Goal: Information Seeking & Learning: Find specific fact

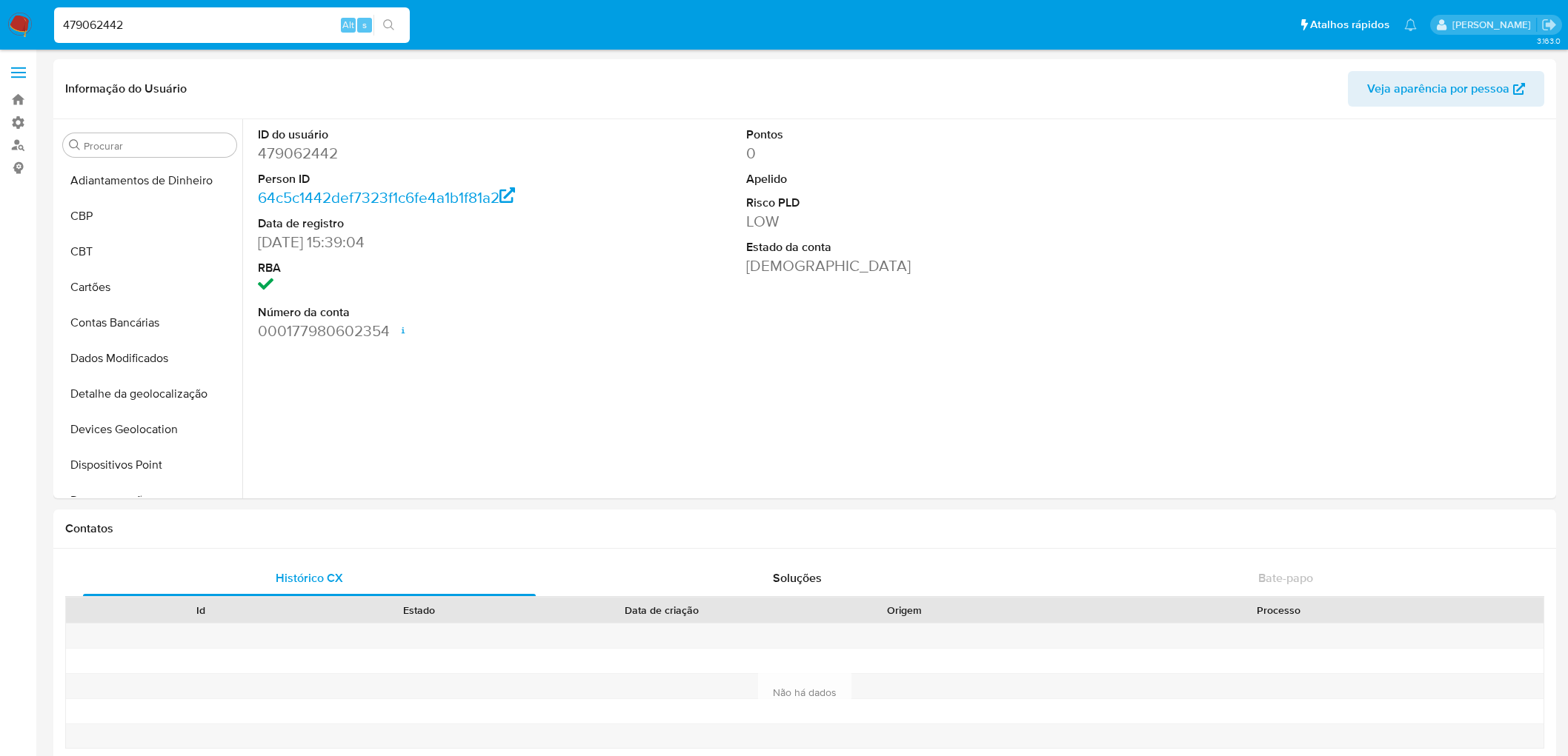
select select "10"
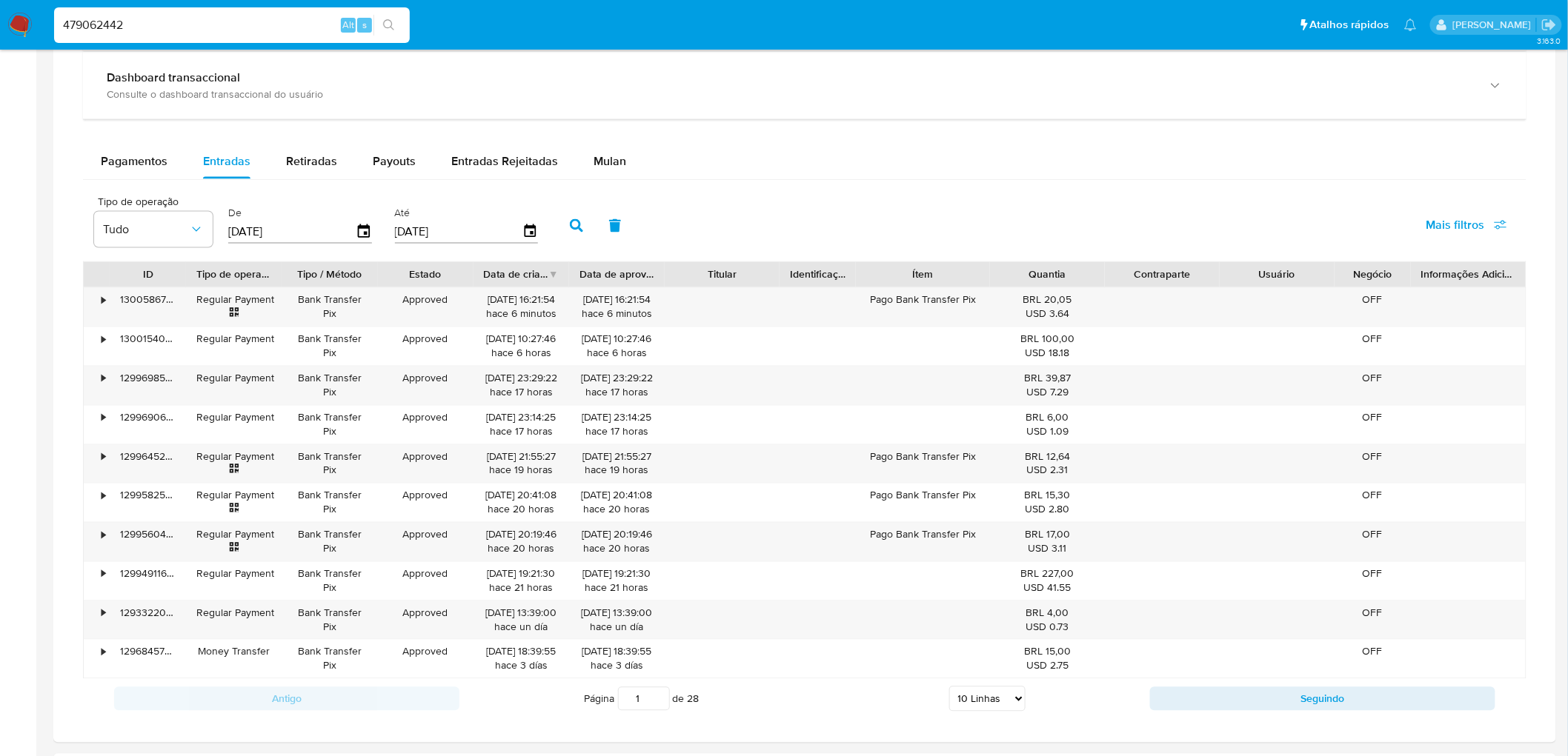
scroll to position [250, 0]
type input "2190121529"
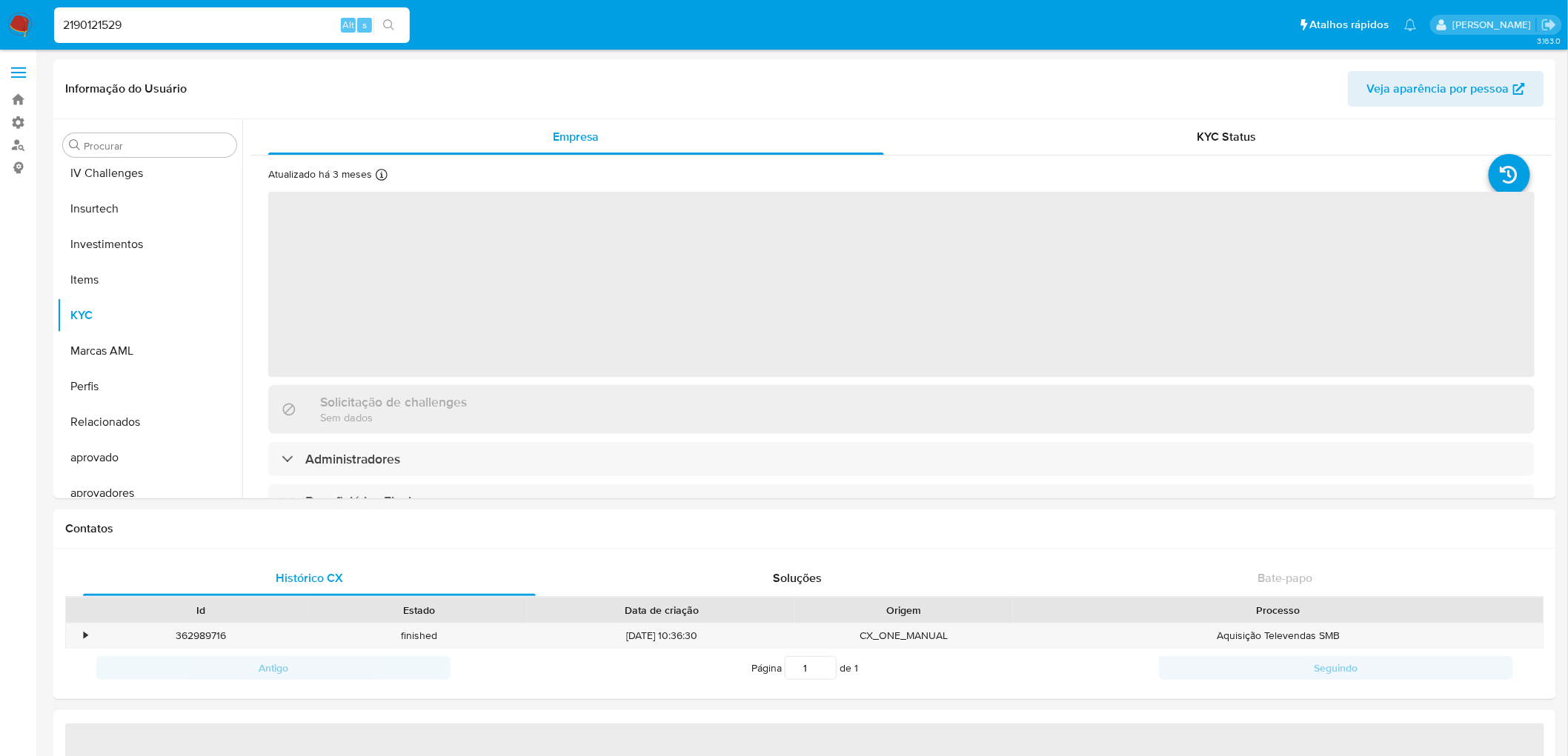
scroll to position [661, 0]
select select "10"
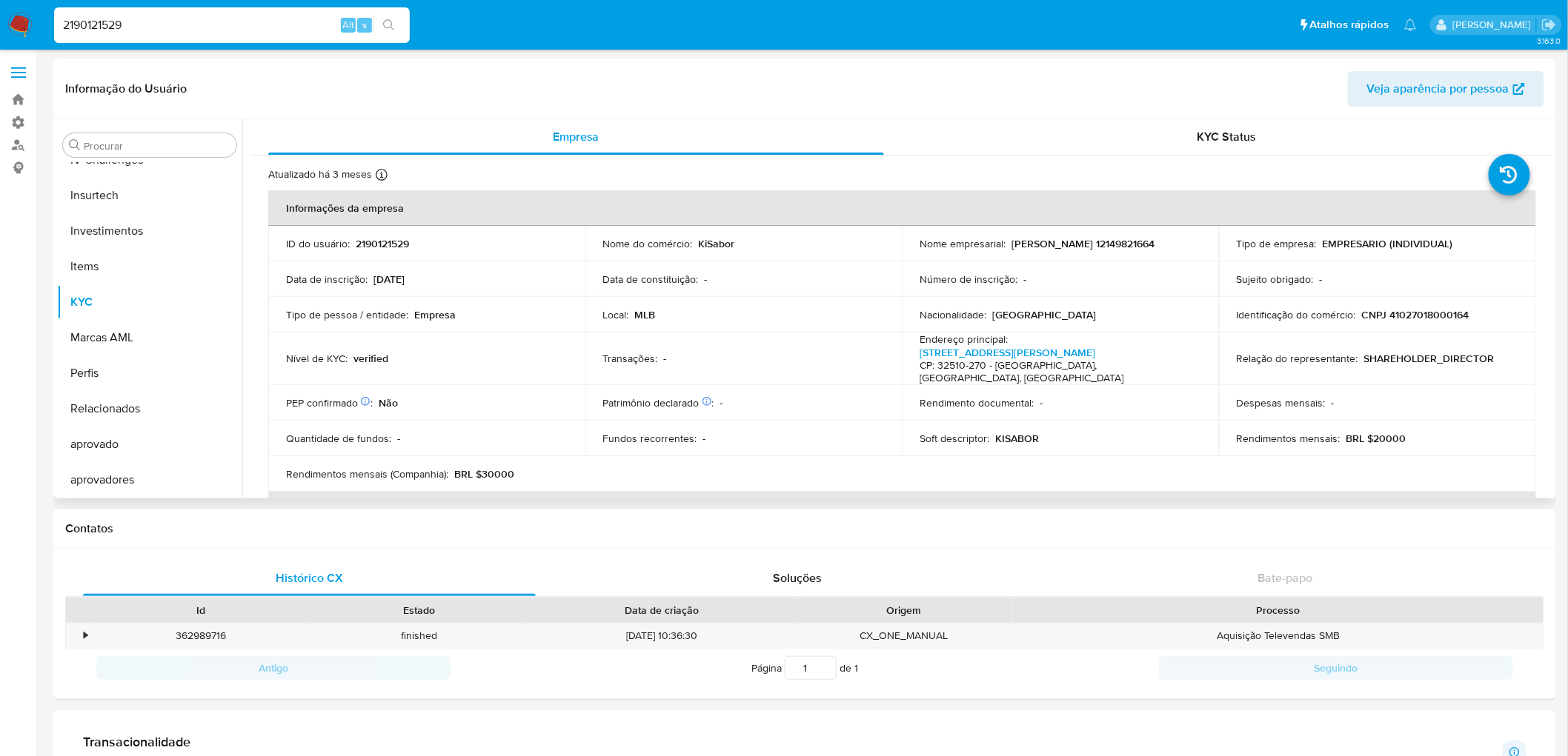
click at [1409, 311] on p "CNPJ 41027018000164" at bounding box center [1416, 314] width 108 height 13
copy p "41027018000164"
click at [1484, 455] on table "Informações da empresa ID do usuário : 2190121529 Nome do comércio : KiSabor No…" at bounding box center [902, 456] width 1268 height 532
click at [383, 239] on p "2190121529" at bounding box center [383, 243] width 53 height 13
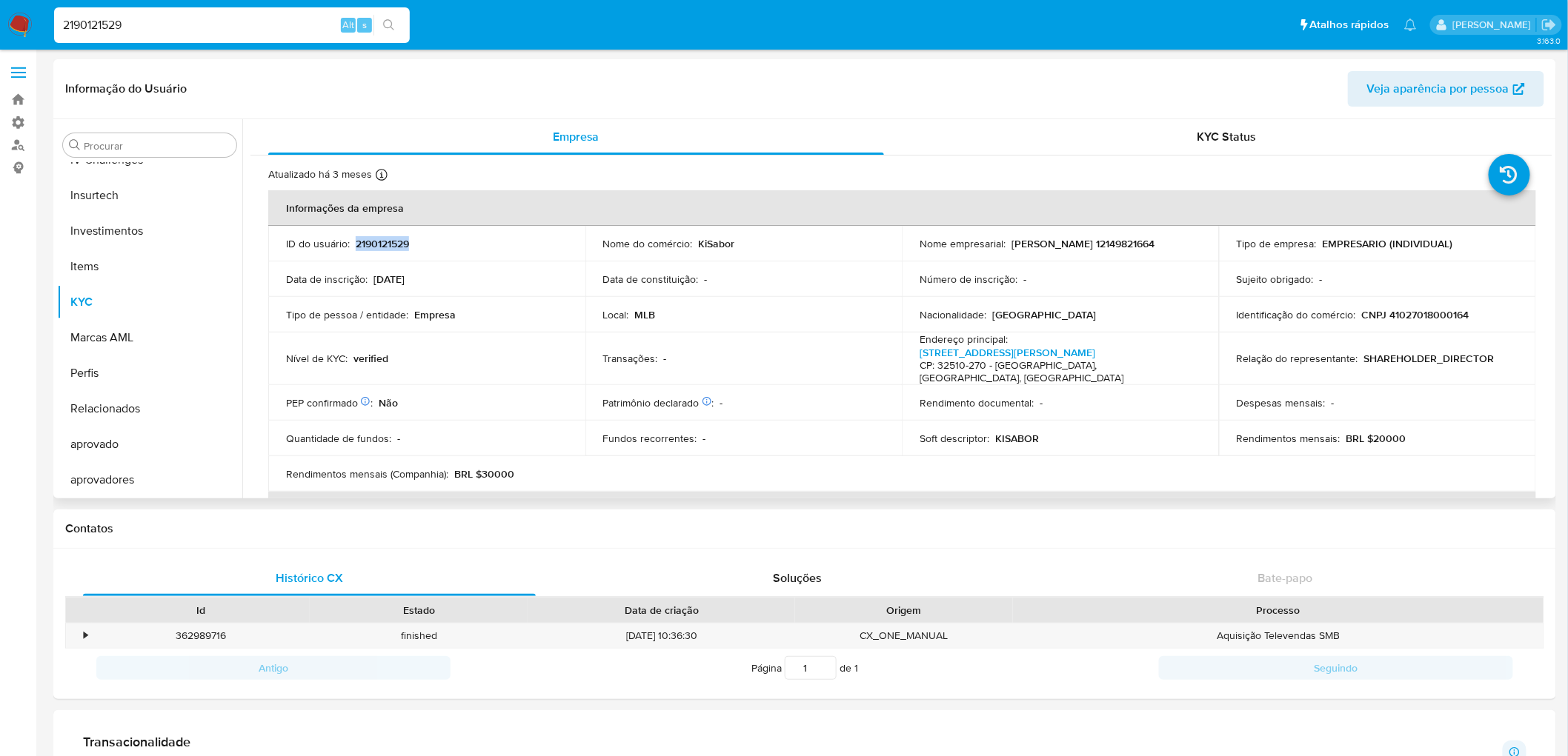
click at [383, 239] on p "2190121529" at bounding box center [383, 243] width 53 height 13
copy p "2190121529"
click at [888, 514] on div "Contatos" at bounding box center [805, 529] width 1503 height 40
click at [1012, 251] on p "[PERSON_NAME] 12149821664" at bounding box center [1083, 243] width 143 height 13
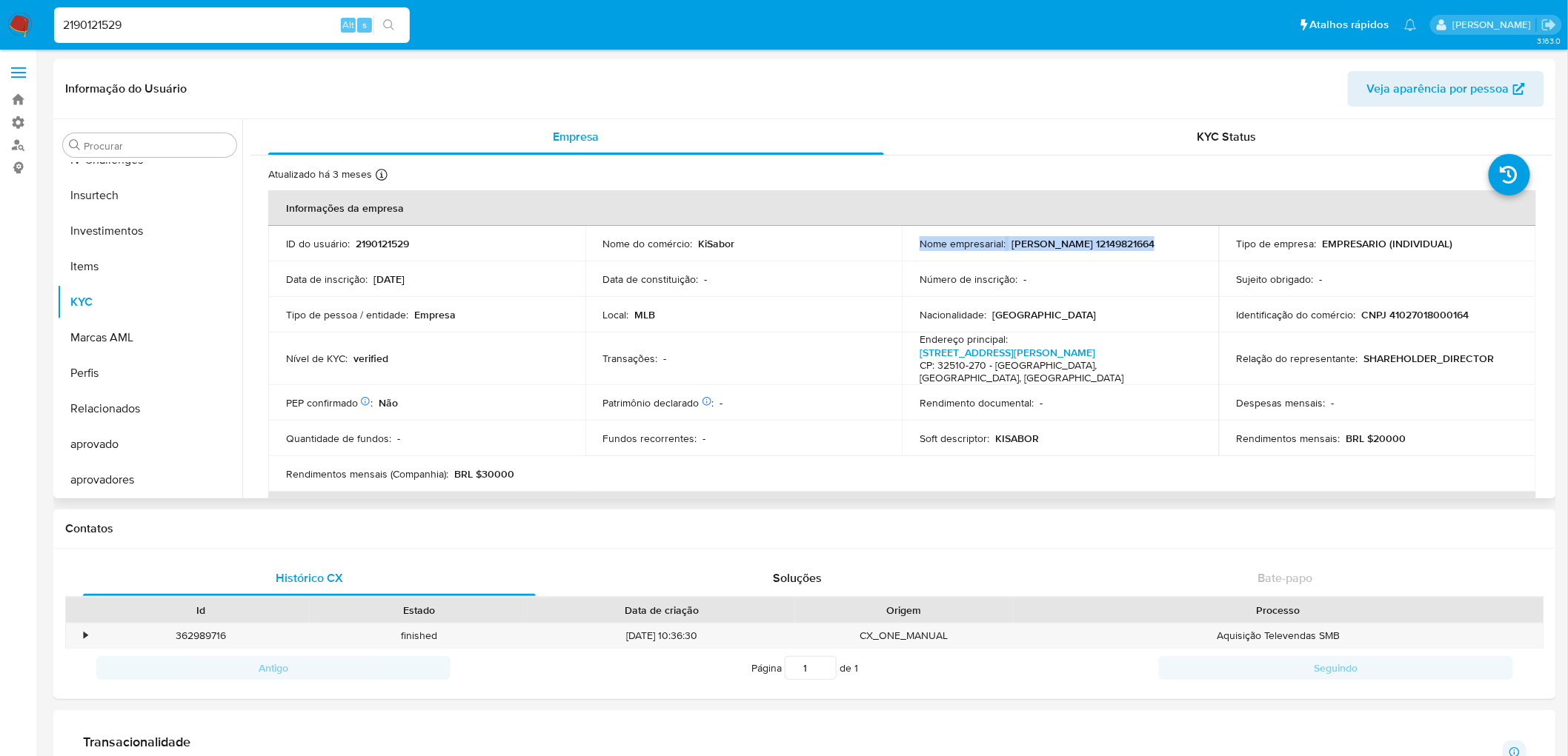
click at [1012, 251] on p "[PERSON_NAME] 12149821664" at bounding box center [1083, 243] width 143 height 13
drag, startPoint x: 913, startPoint y: 249, endPoint x: 1147, endPoint y: 254, distance: 234.1
click at [1147, 254] on td "Nome empresarial : [PERSON_NAME] 12149821664" at bounding box center [1061, 243] width 317 height 36
copy p "[PERSON_NAME] 12149821664"
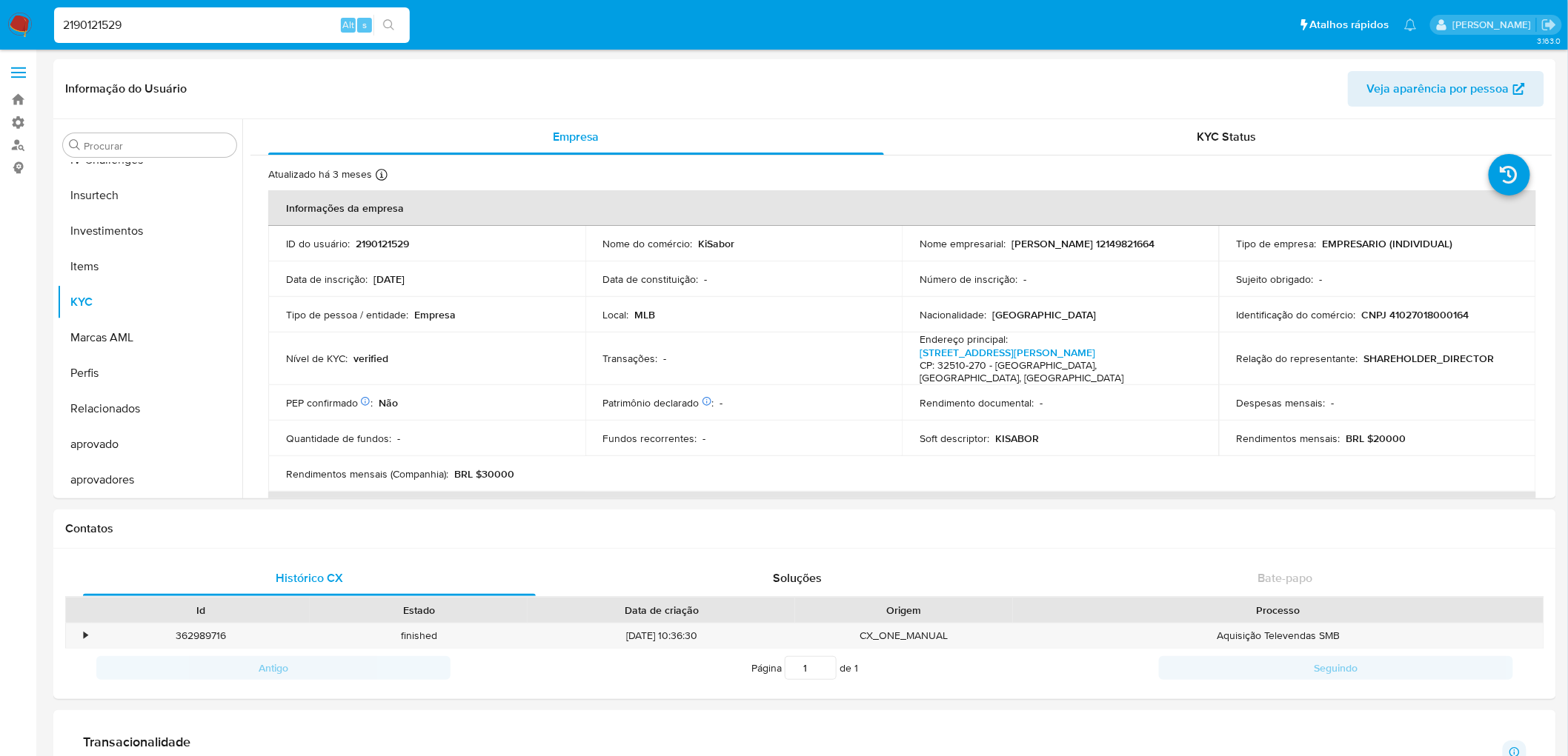
click at [217, 20] on input "2190121529" at bounding box center [232, 25] width 356 height 19
paste input "1309043984"
type input "1309043984"
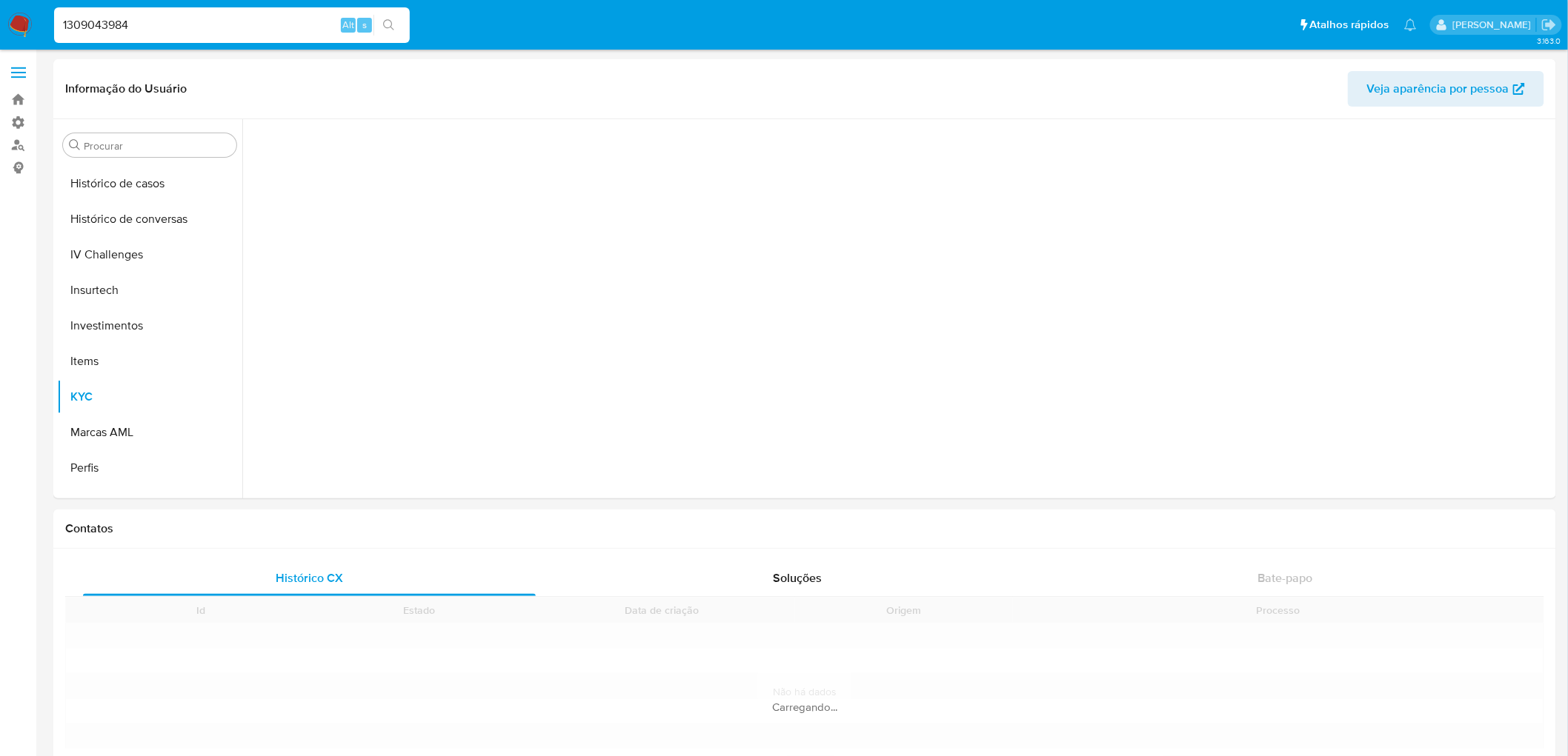
scroll to position [661, 0]
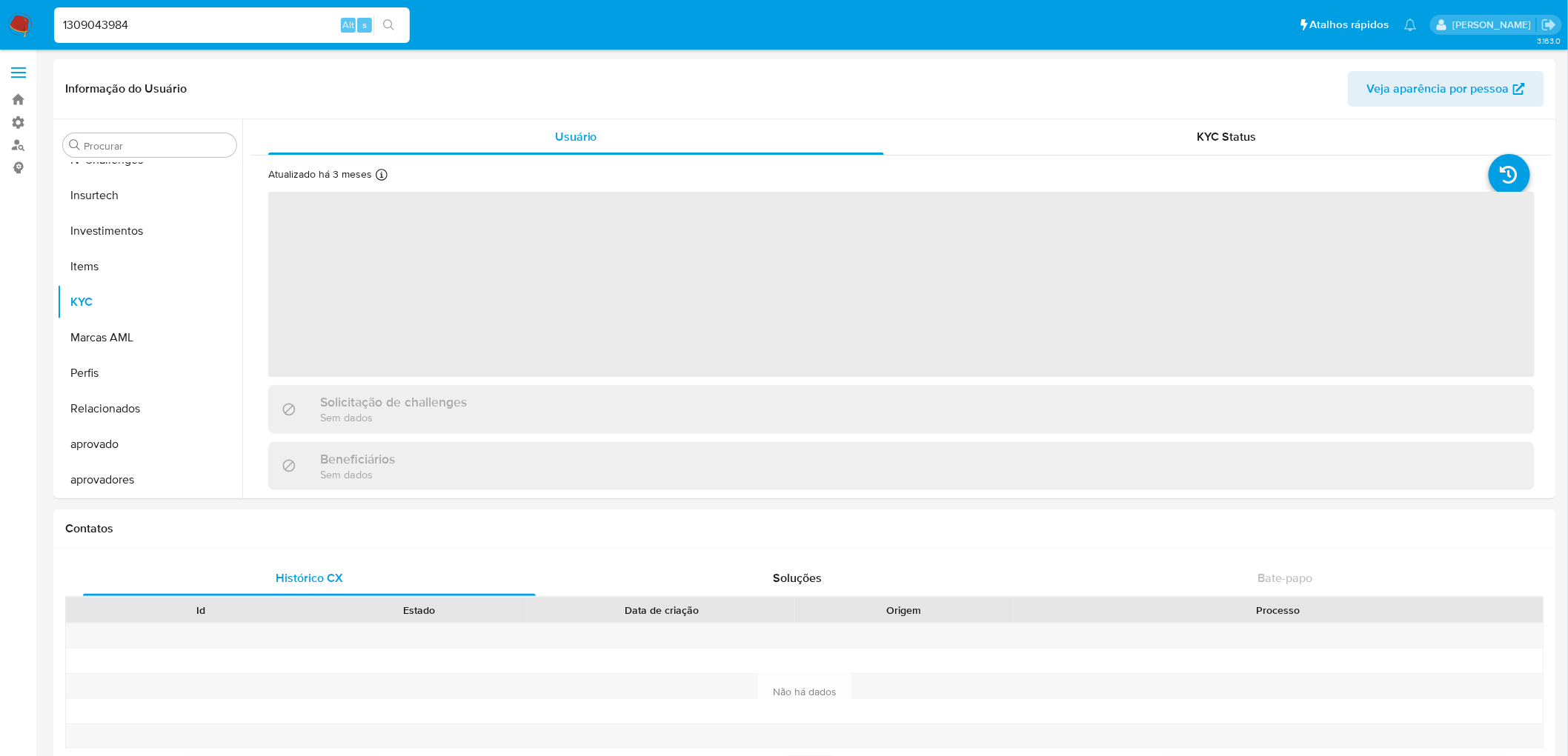
select select "10"
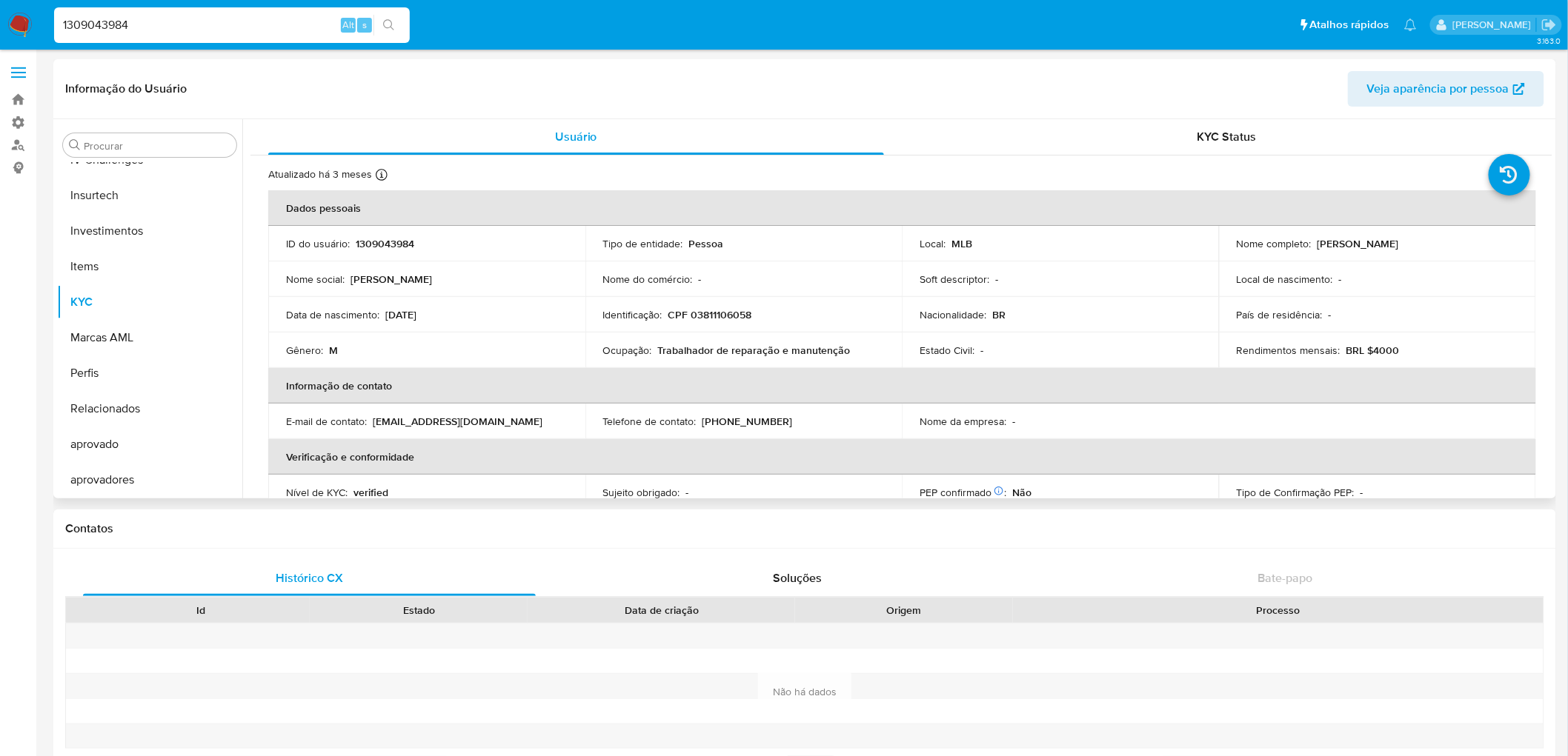
click at [730, 311] on p "CPF 03811106058" at bounding box center [710, 314] width 84 height 13
copy p "03811106058"
click at [401, 246] on p "1309043984" at bounding box center [385, 243] width 58 height 13
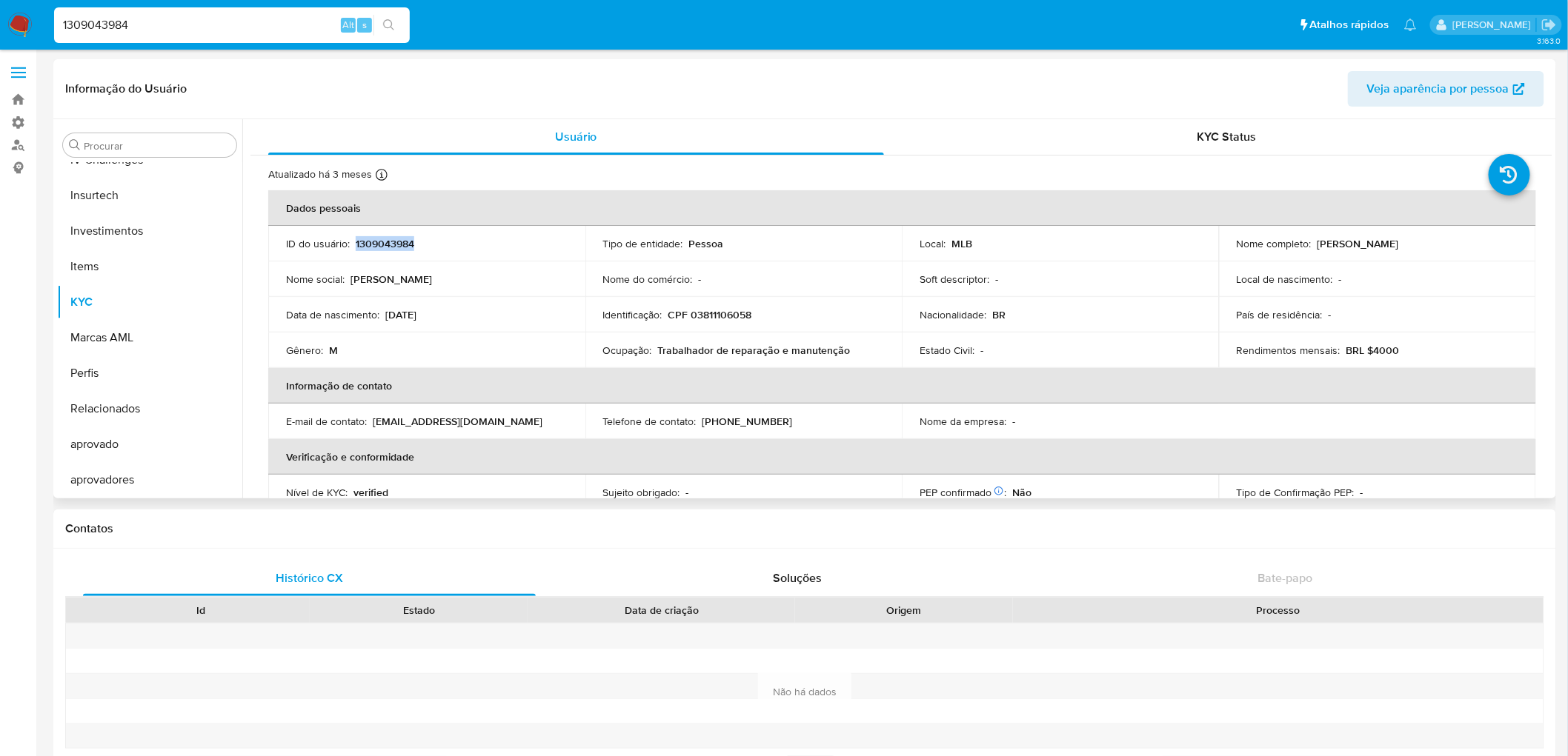
copy p "1309043984"
click at [1433, 249] on div "Nome completo : [PERSON_NAME]" at bounding box center [1377, 243] width 281 height 13
drag, startPoint x: 1433, startPoint y: 247, endPoint x: 1313, endPoint y: 242, distance: 120.1
click at [1313, 242] on div "Nome completo : [PERSON_NAME]" at bounding box center [1377, 243] width 281 height 13
copy p "[PERSON_NAME]"
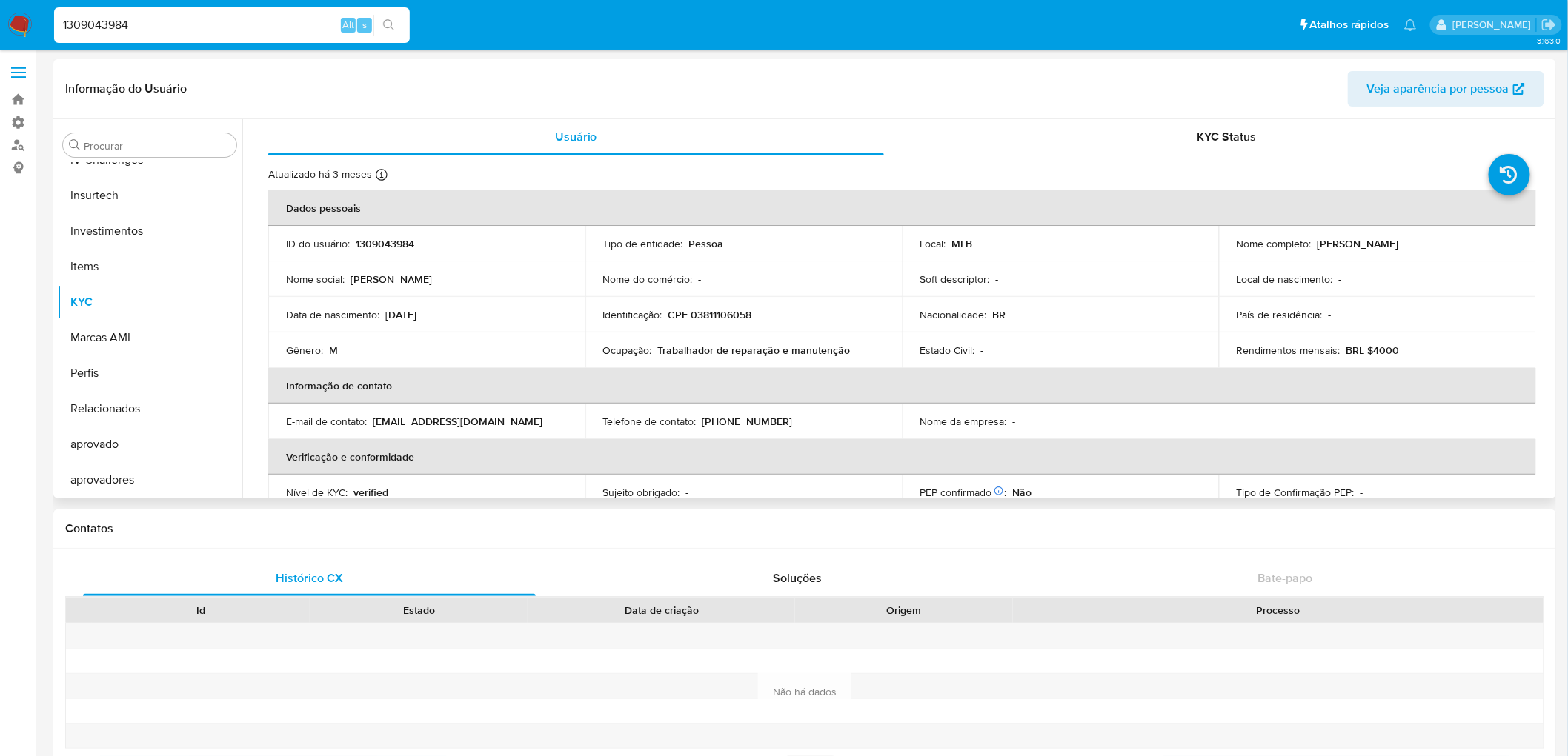
click at [1020, 394] on th "Informação de contato" at bounding box center [902, 385] width 1268 height 36
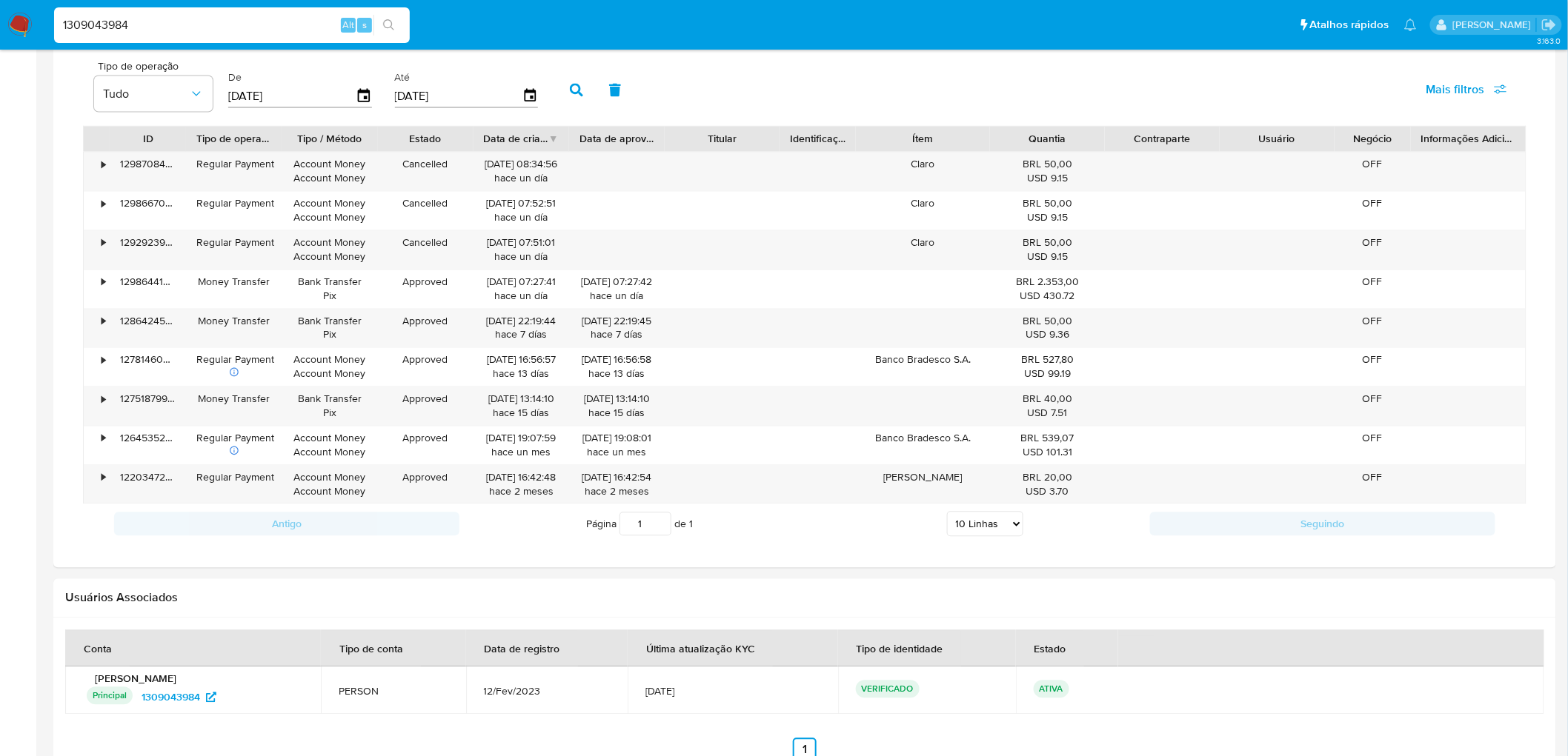
scroll to position [888, 0]
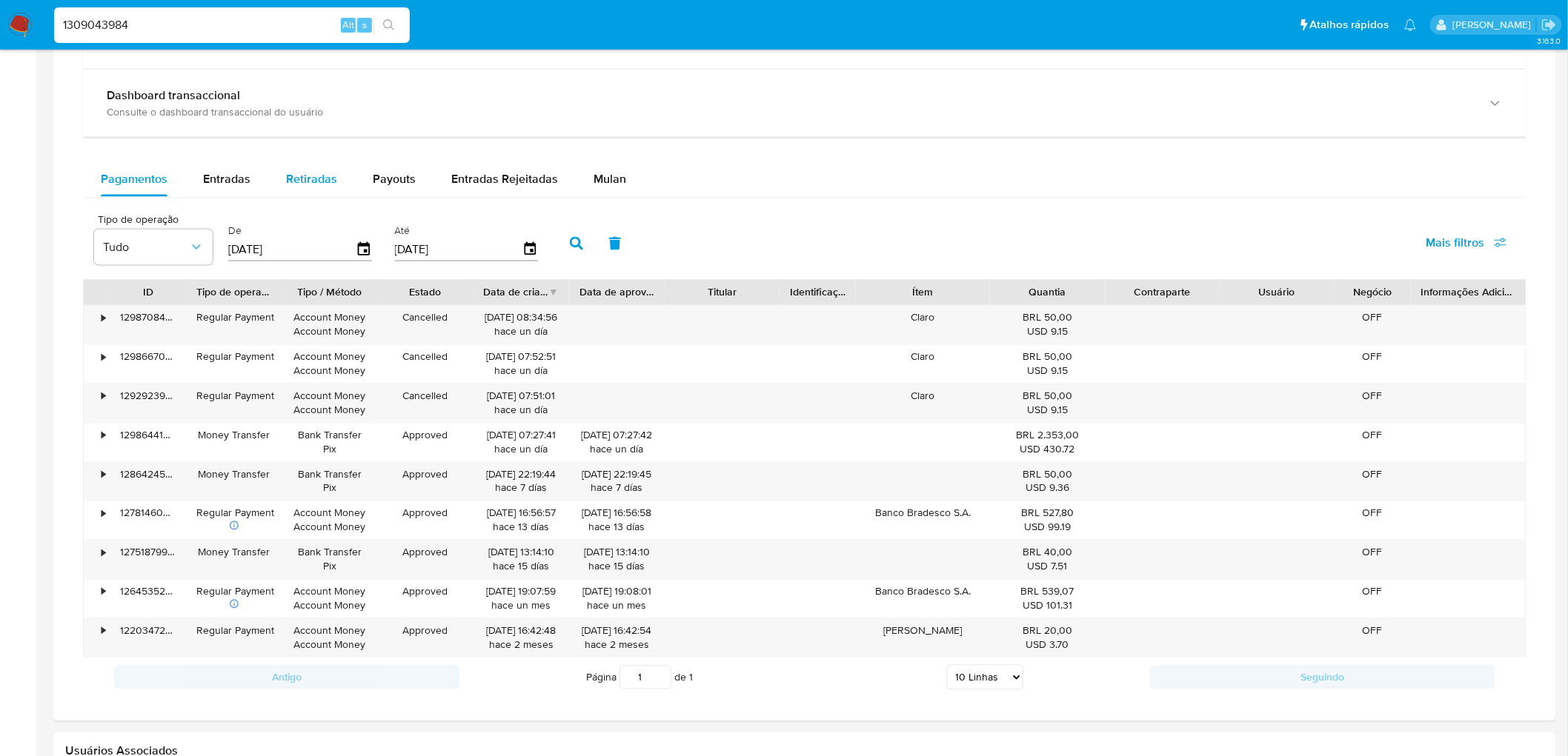
click at [327, 182] on span "Retiradas" at bounding box center [311, 179] width 51 height 17
select select "10"
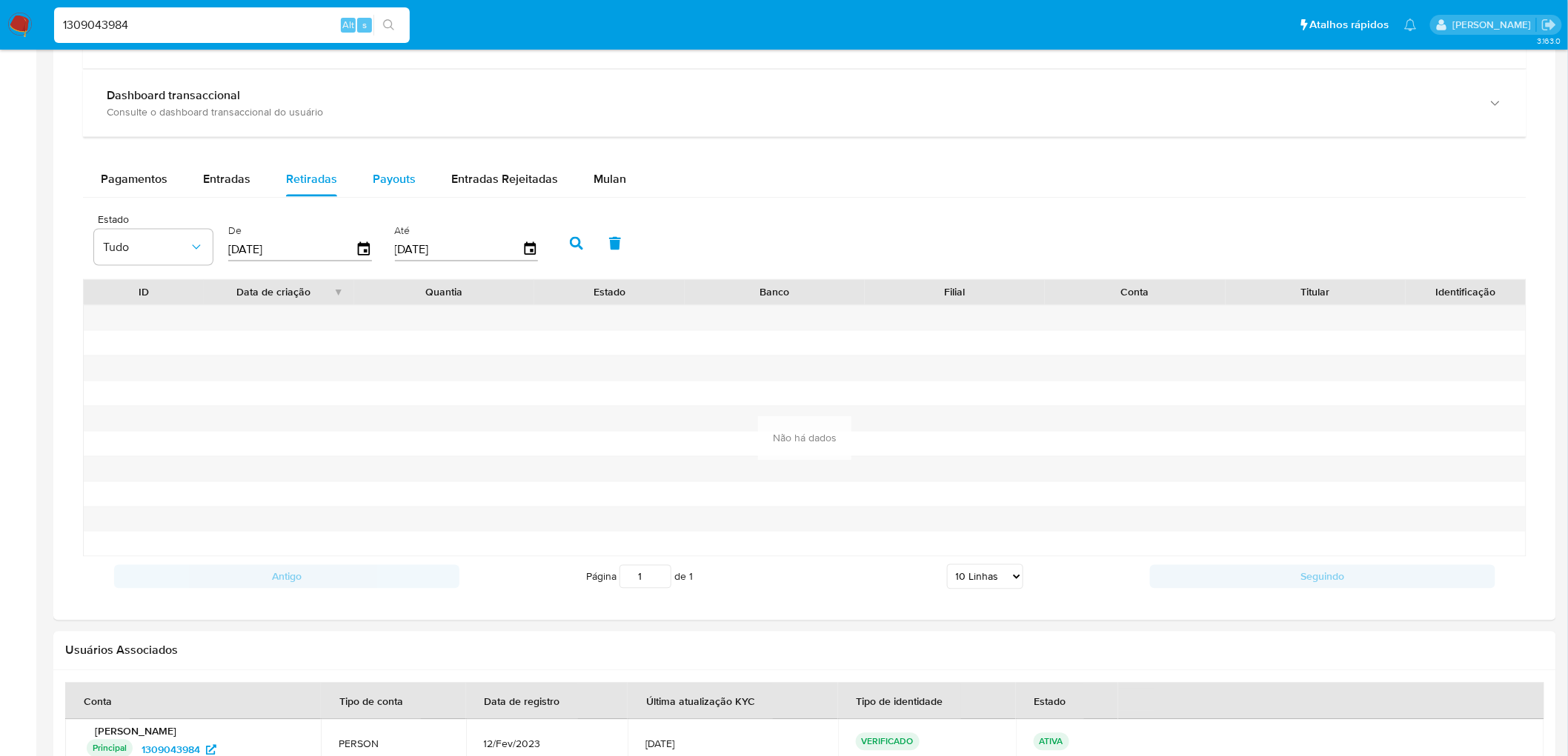
click at [387, 179] on span "Payouts" at bounding box center [394, 179] width 43 height 17
select select "10"
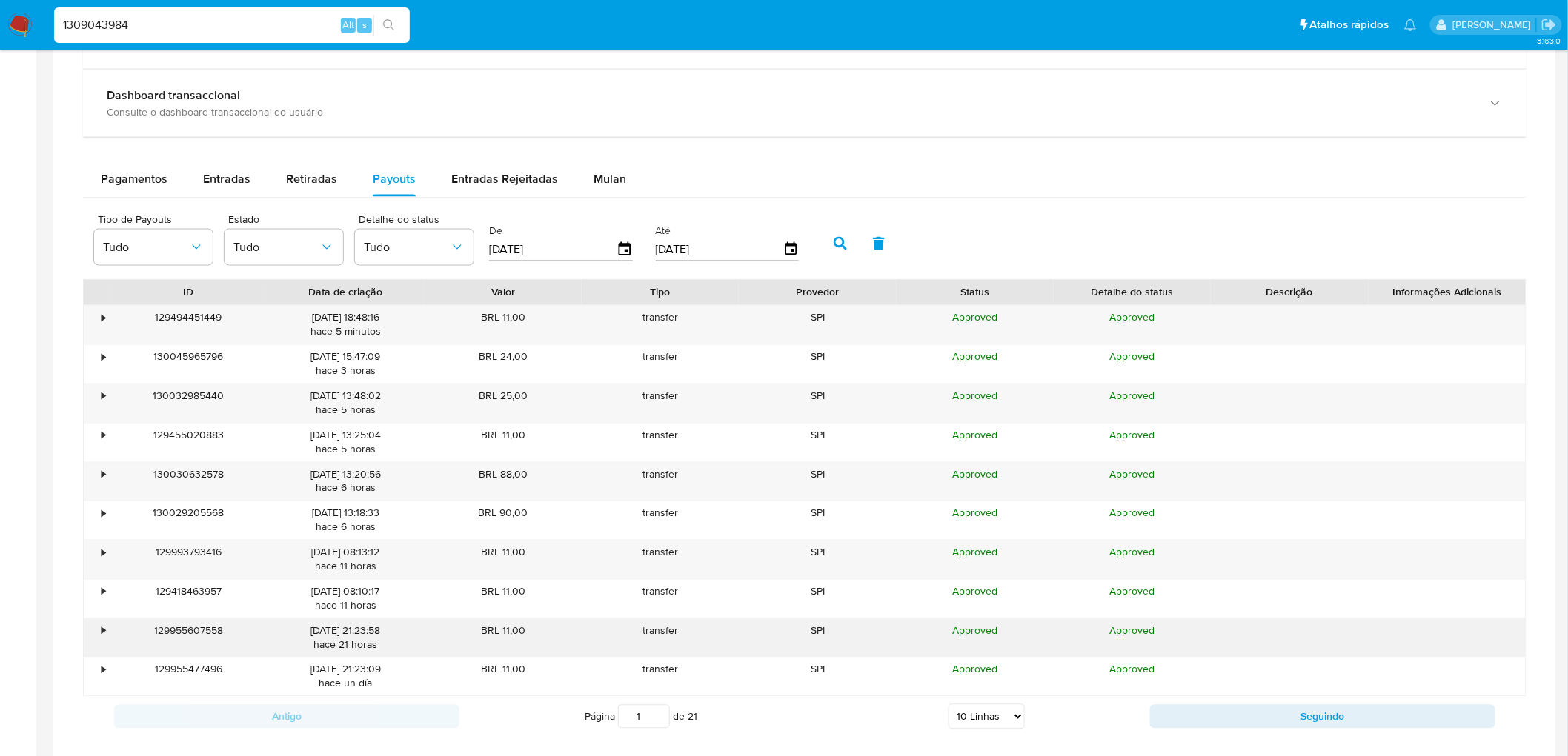
click at [100, 628] on div "•" at bounding box center [97, 639] width 26 height 39
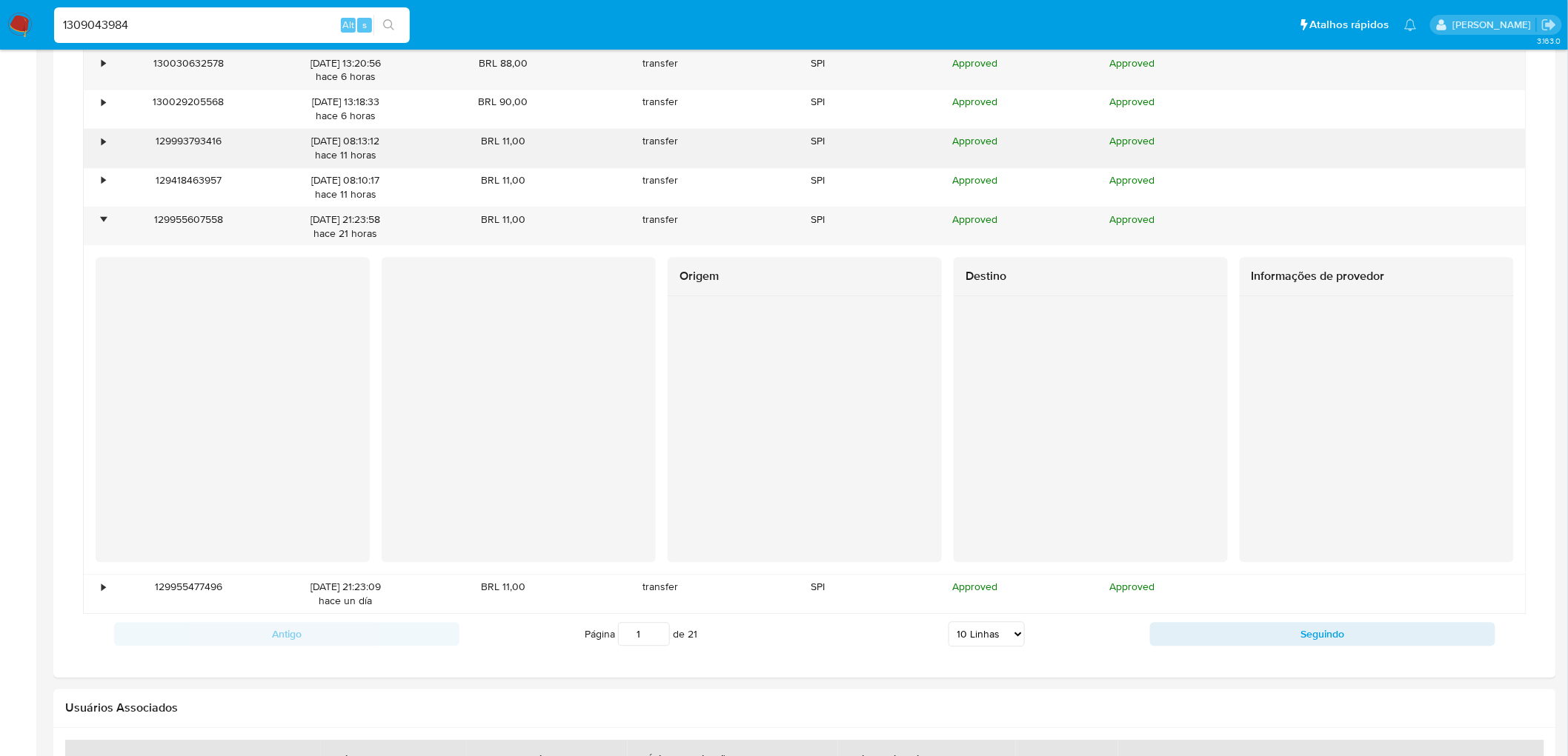
scroll to position [1217, 0]
